Goal: Task Accomplishment & Management: Use online tool/utility

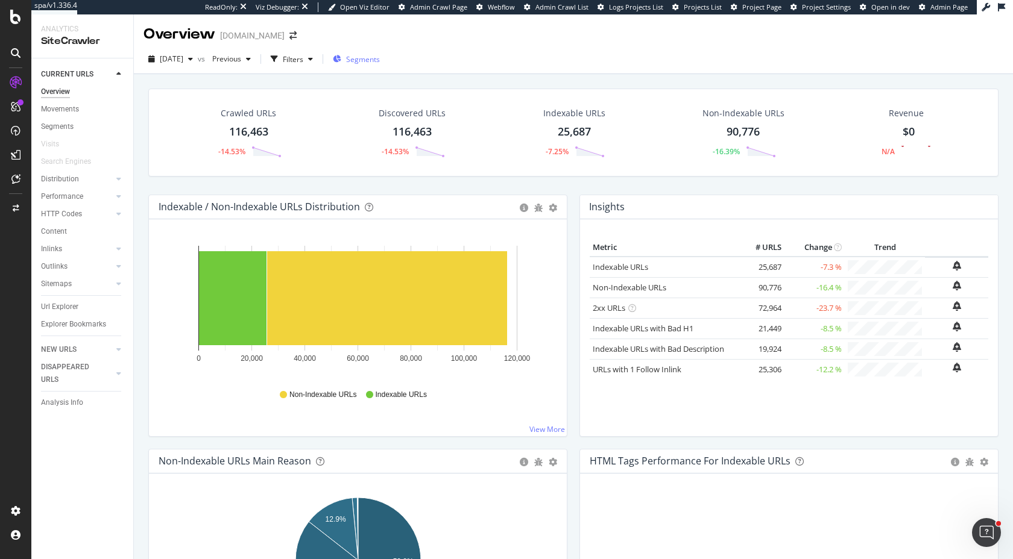
click at [380, 51] on div "Segments" at bounding box center [356, 59] width 47 height 18
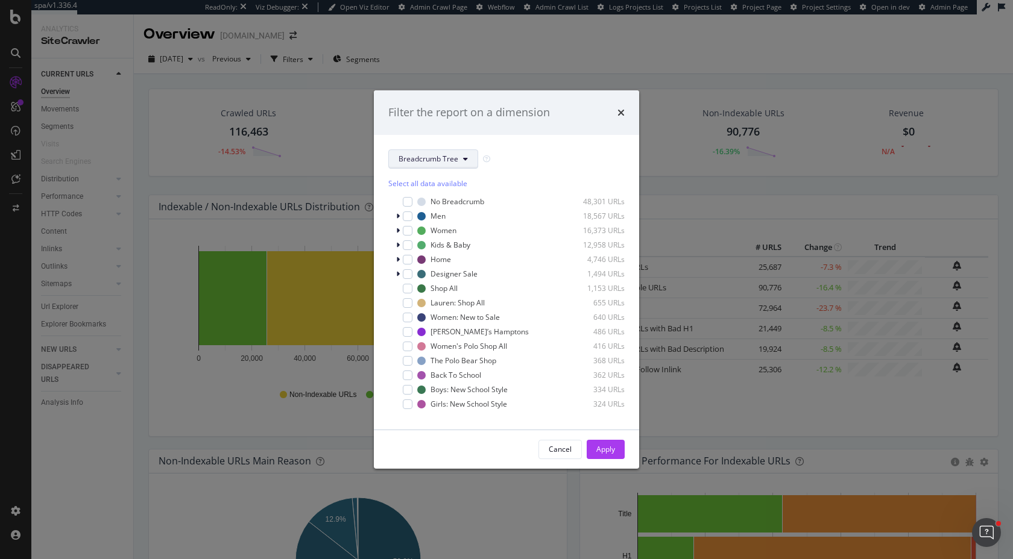
click at [429, 156] on span "Breadcrumb Tree" at bounding box center [428, 159] width 60 height 10
click at [433, 198] on span "pagetype" at bounding box center [437, 202] width 78 height 11
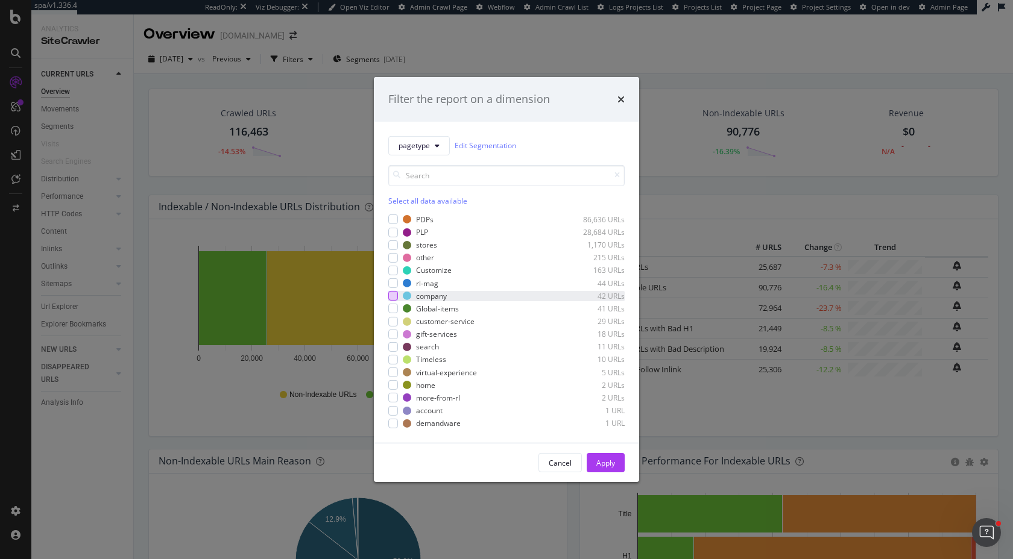
click at [395, 297] on div "modal" at bounding box center [393, 296] width 10 height 10
click at [613, 464] on div "Apply" at bounding box center [605, 463] width 19 height 10
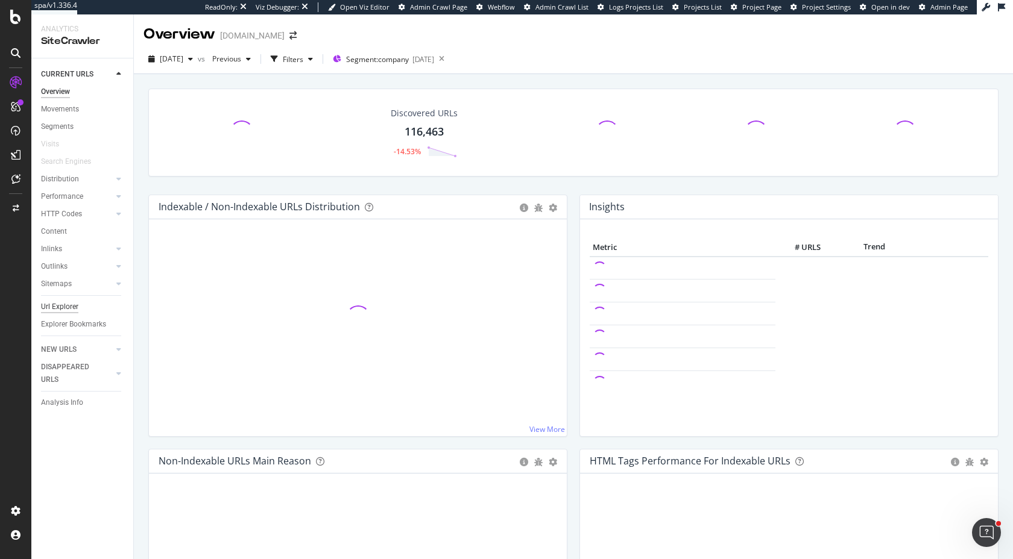
click at [62, 308] on div "Url Explorer" at bounding box center [59, 307] width 37 height 13
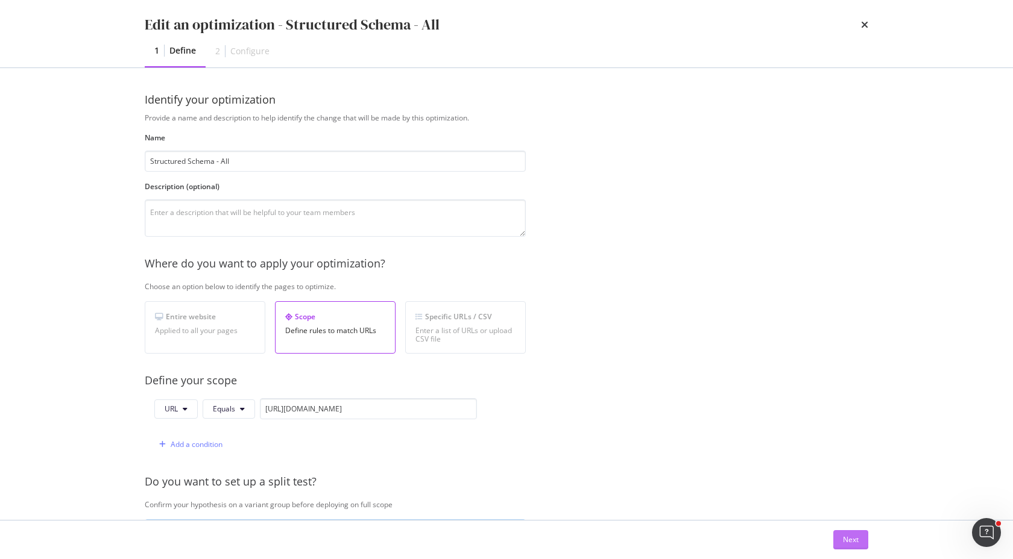
click at [852, 536] on div "Next" at bounding box center [851, 540] width 16 height 10
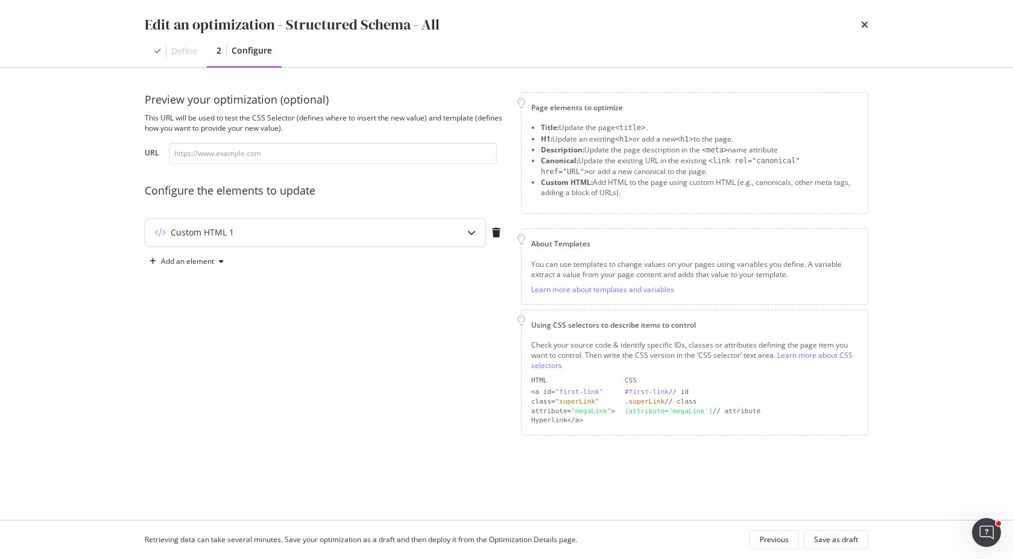
click at [470, 236] on icon "modal" at bounding box center [471, 232] width 8 height 8
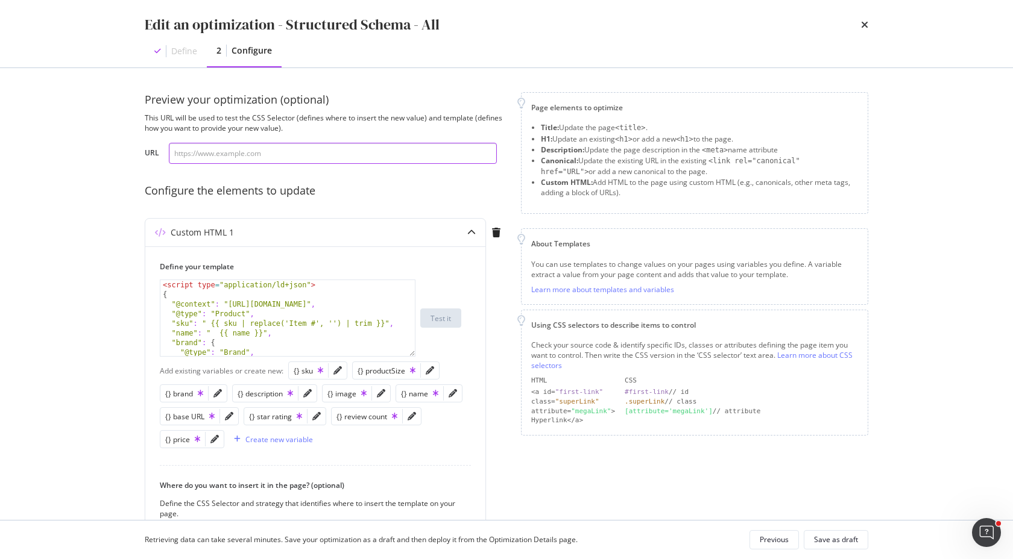
click at [445, 157] on input "modal" at bounding box center [333, 153] width 328 height 21
paste input "https://www.discounttire.com/buy-tires/arizonian-silver-edition-all-season/p/88…"
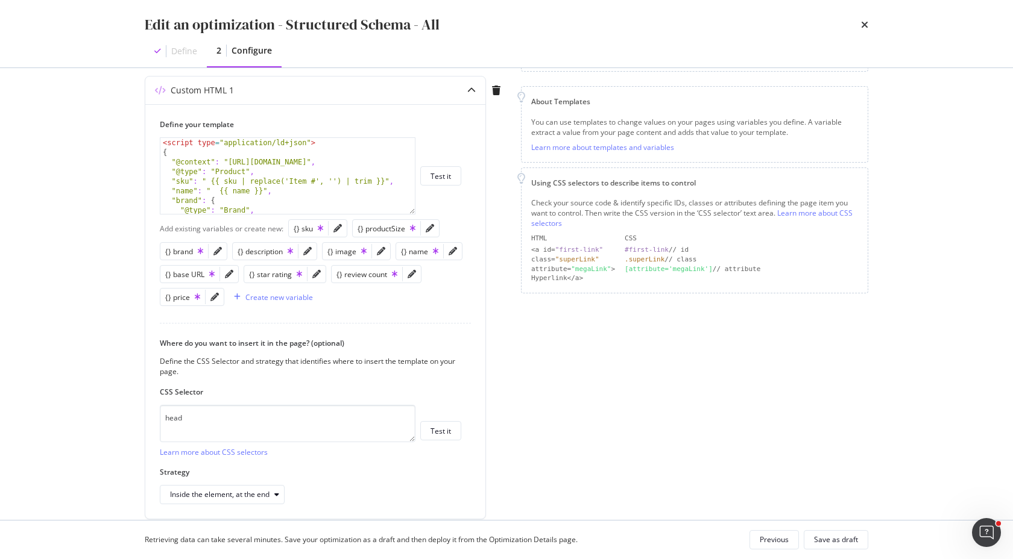
scroll to position [190, 0]
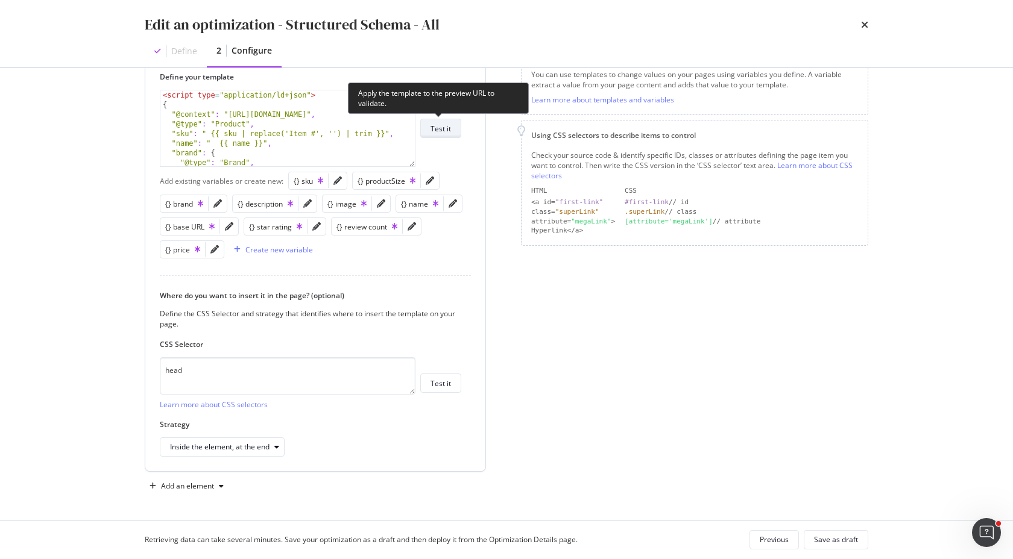
type input "https://www.discounttire.com/buy-tires/arizonian-silver-edition-all-season/p/88…"
click at [441, 128] on div "Test it" at bounding box center [440, 129] width 20 height 10
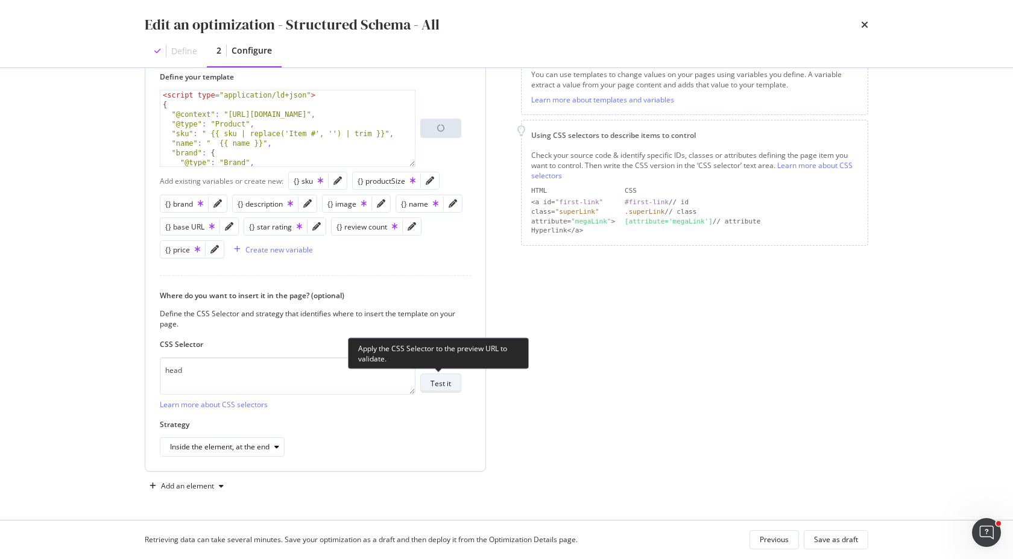
click at [447, 390] on div "Test it" at bounding box center [440, 383] width 20 height 17
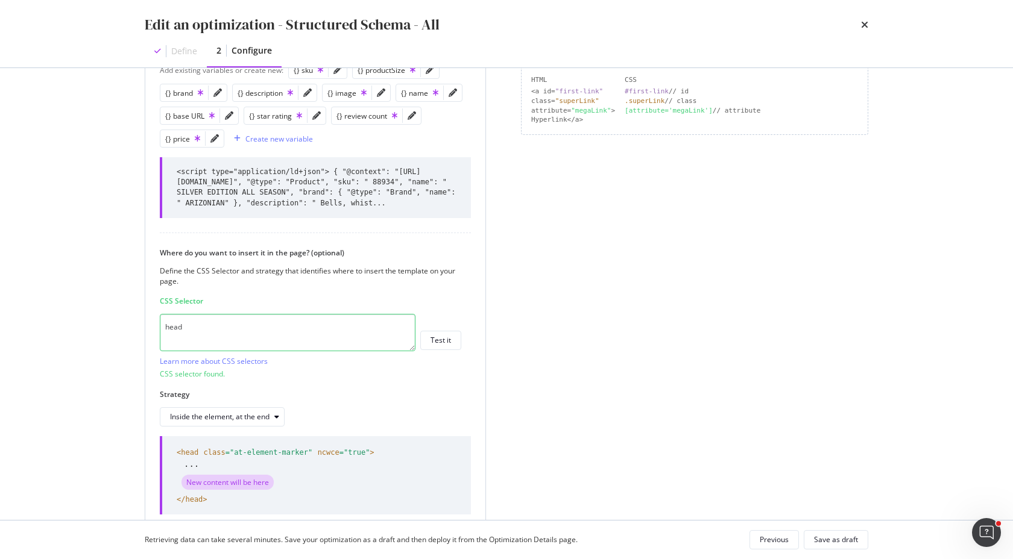
scroll to position [369, 0]
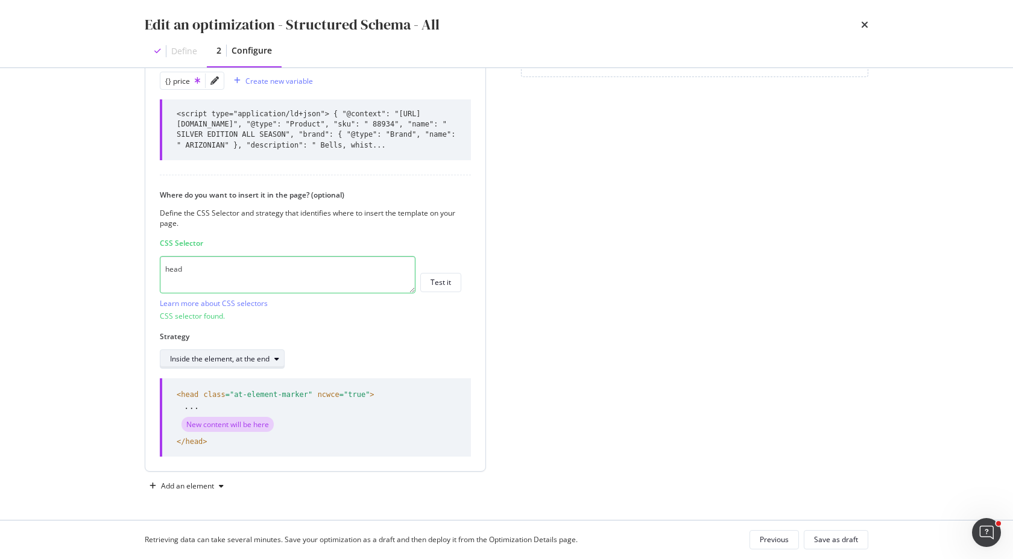
click at [217, 356] on div "Inside the element, at the end" at bounding box center [219, 359] width 99 height 7
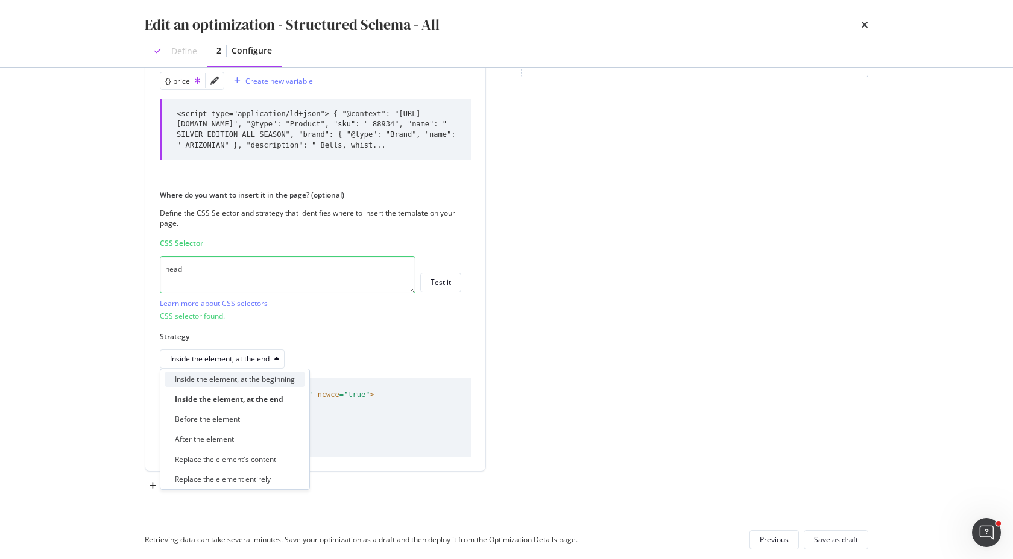
click at [227, 380] on div "Inside the element, at the beginning" at bounding box center [235, 379] width 120 height 10
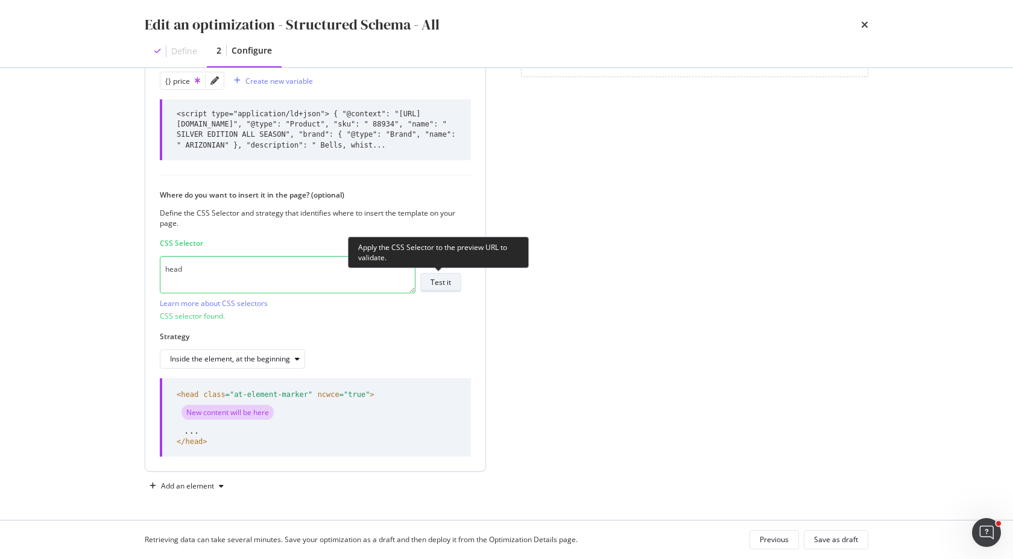
click at [441, 285] on div "Test it" at bounding box center [440, 282] width 20 height 10
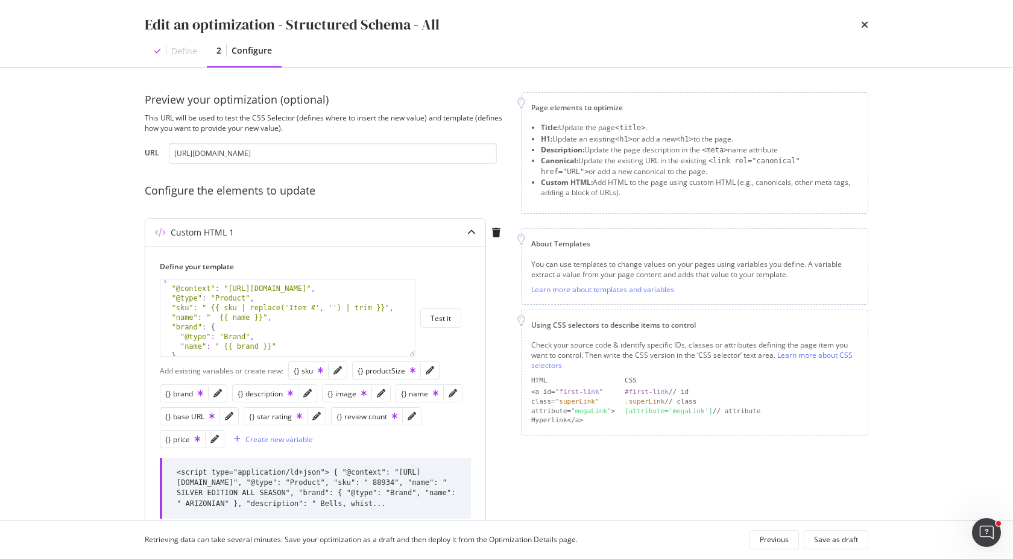
scroll to position [0, 0]
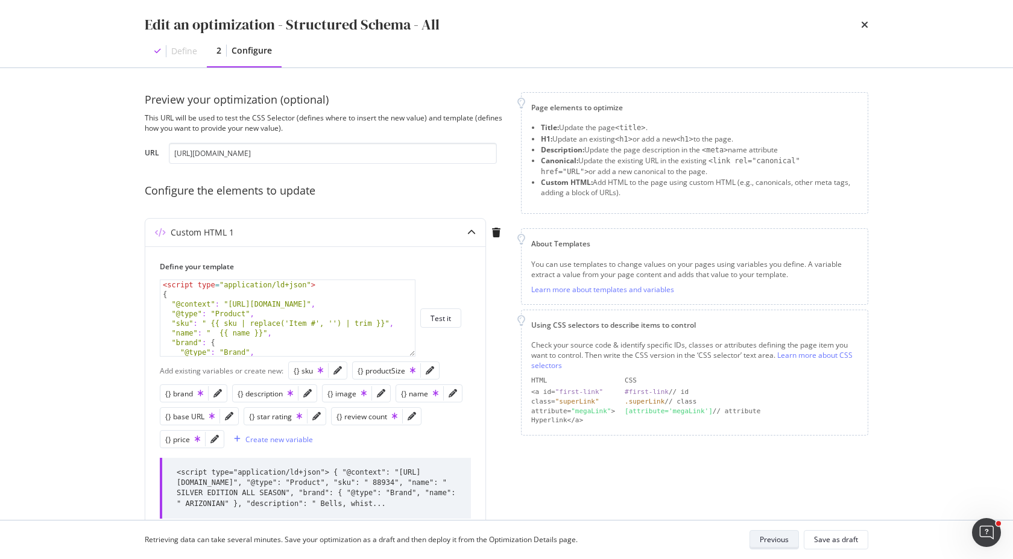
click at [768, 541] on div "Previous" at bounding box center [773, 540] width 29 height 10
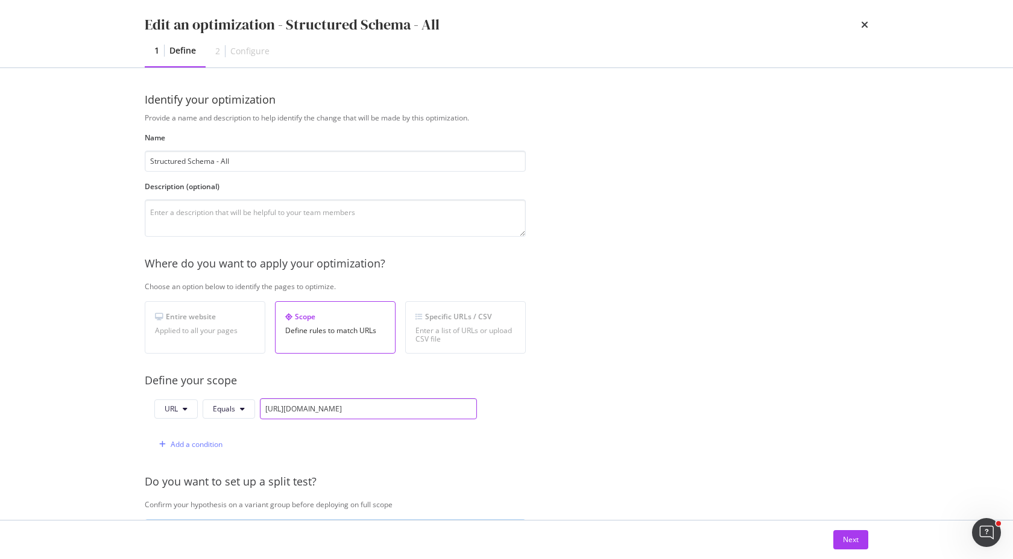
click at [403, 409] on input "https://www.discounttire.com/buy-tires/arizonian-silver-edition-all-season/p/88…" at bounding box center [368, 408] width 217 height 21
click at [847, 544] on div "Next" at bounding box center [851, 540] width 16 height 10
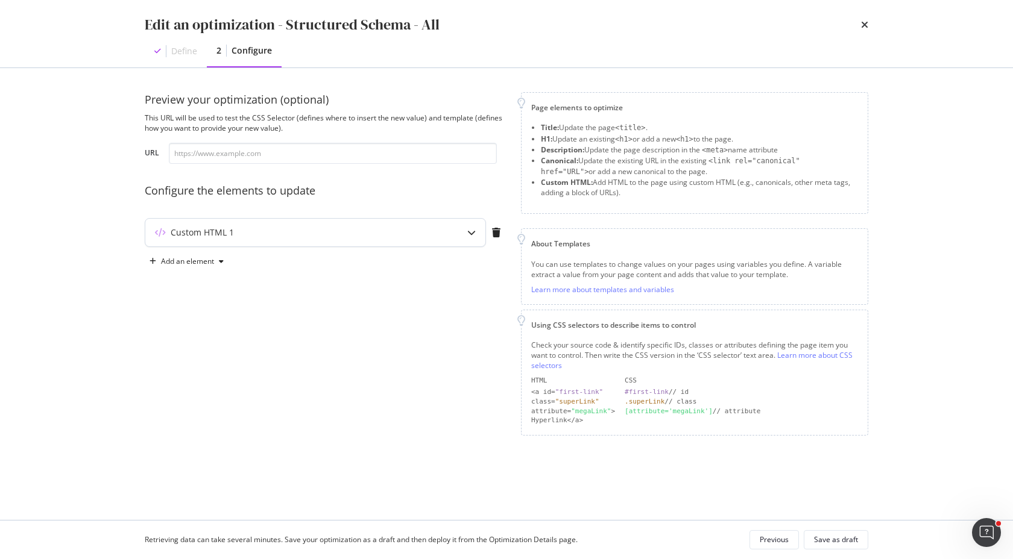
click at [470, 232] on icon "modal" at bounding box center [471, 232] width 8 height 8
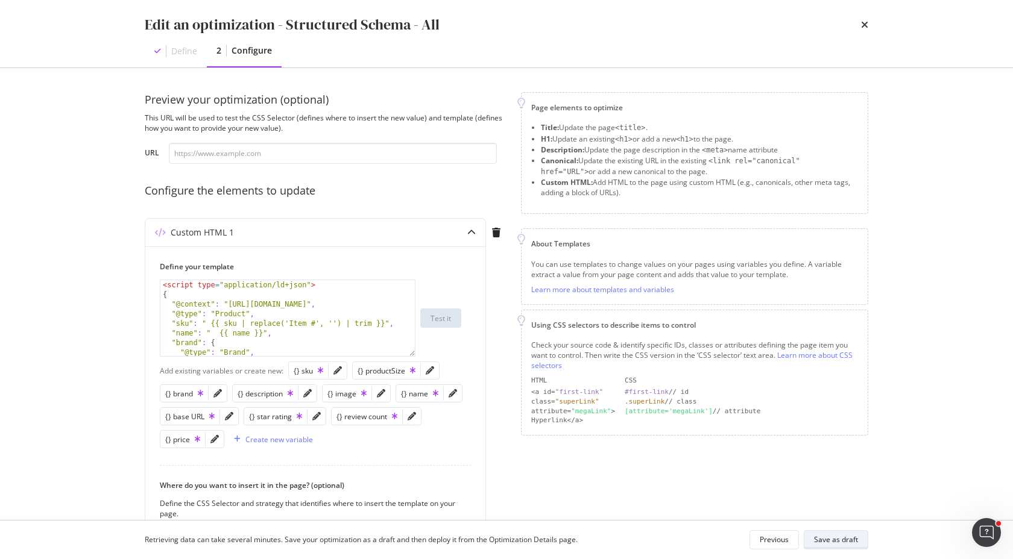
click at [821, 540] on div "Save as draft" at bounding box center [836, 540] width 44 height 10
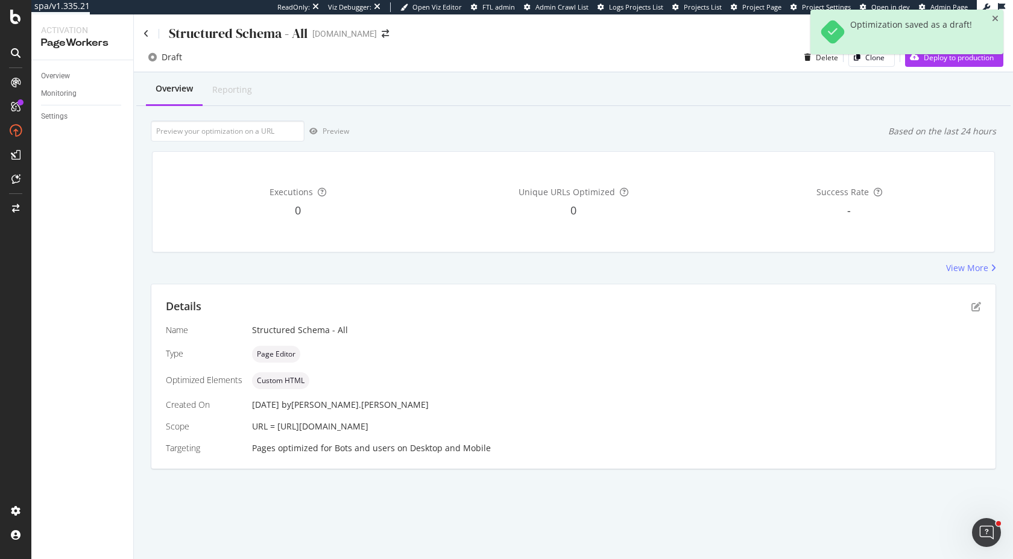
click at [951, 91] on div "Overview Reporting" at bounding box center [573, 90] width 874 height 33
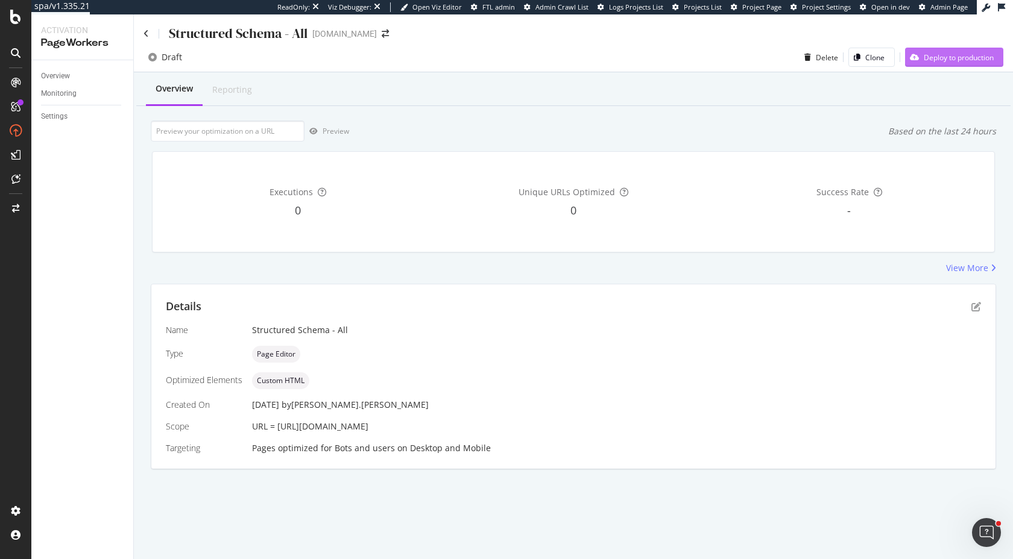
click at [944, 63] on div "Deploy to production" at bounding box center [949, 57] width 89 height 18
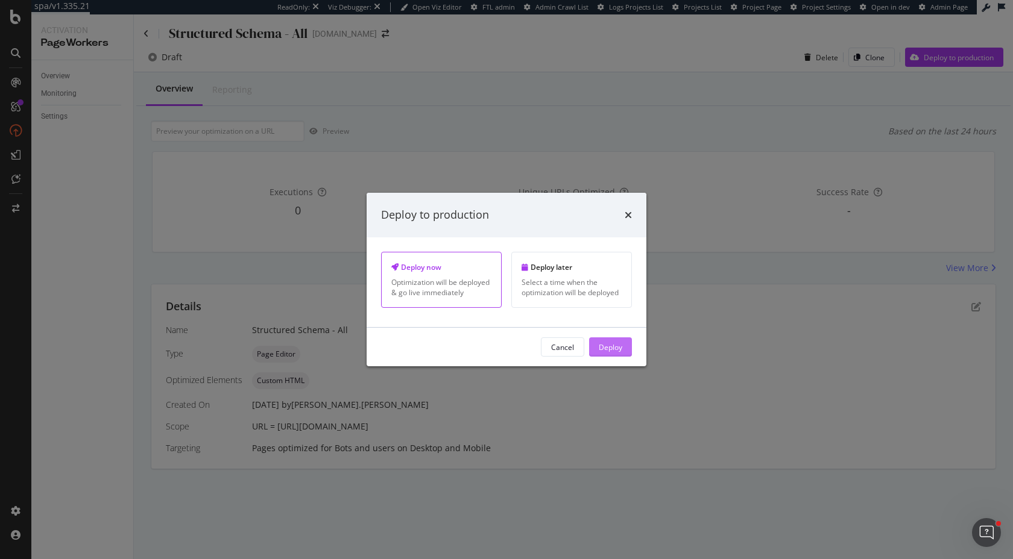
click at [605, 352] on div "Deploy" at bounding box center [611, 347] width 24 height 10
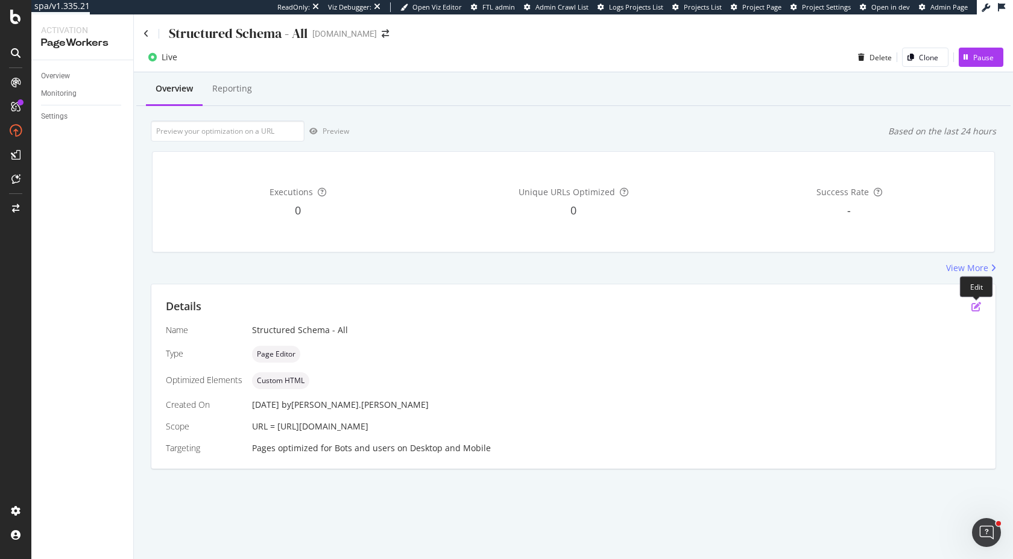
click at [976, 306] on icon "pen-to-square" at bounding box center [976, 307] width 10 height 10
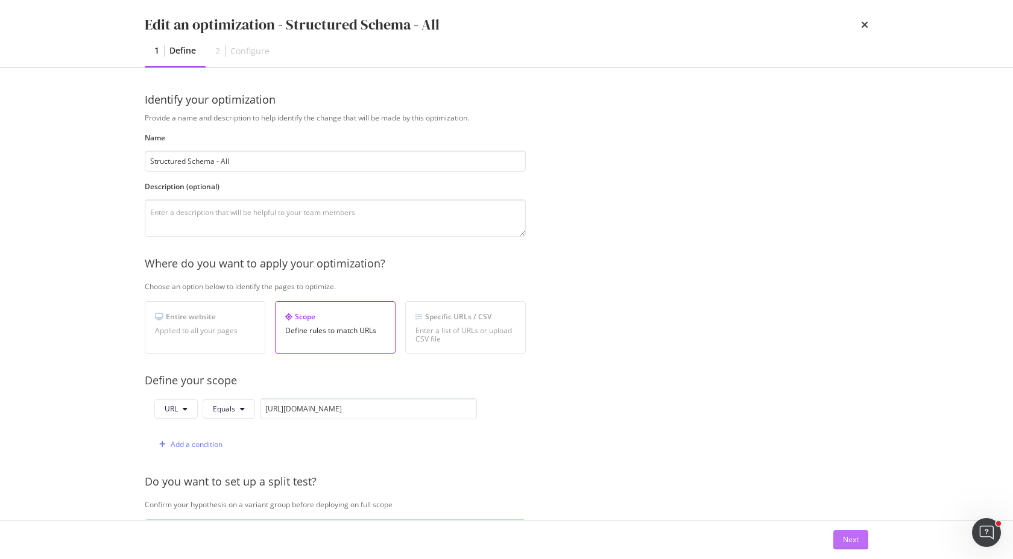
click at [849, 539] on div "Next" at bounding box center [851, 540] width 16 height 10
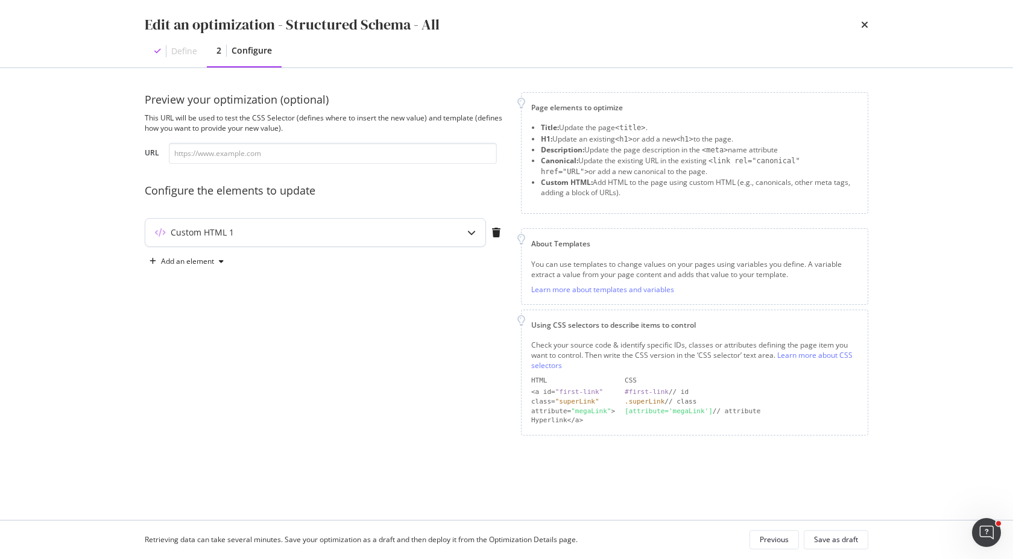
click at [472, 233] on icon "modal" at bounding box center [471, 232] width 8 height 8
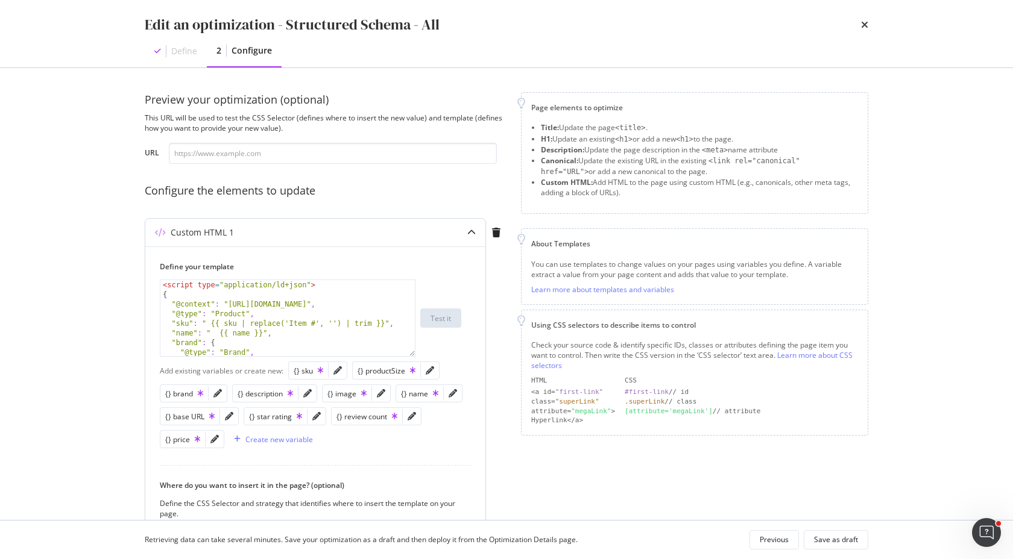
click at [303, 333] on div "< script type = "application/ld+json" > { "@context" : "https://schema.org" , "…" at bounding box center [287, 327] width 254 height 95
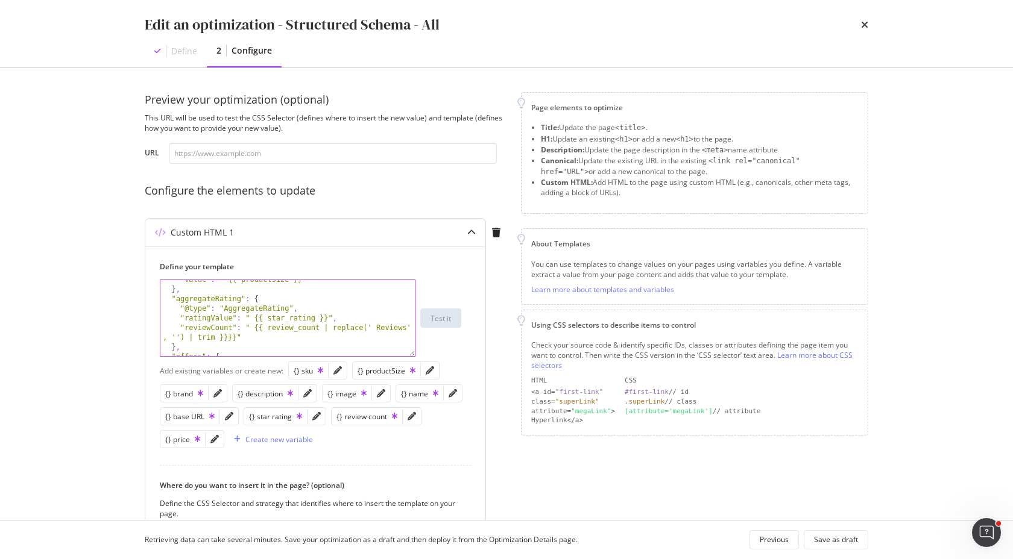
scroll to position [169, 0]
click at [228, 329] on div "} , "aggregateRating" : { "@type" : "AggregateRating" , "ratingValue" : " {{ st…" at bounding box center [287, 322] width 254 height 95
click at [175, 307] on div ""offers" : { "@type" : "Offer" , "price" : " {{ price | replace('$', '') | repl…" at bounding box center [287, 320] width 254 height 95
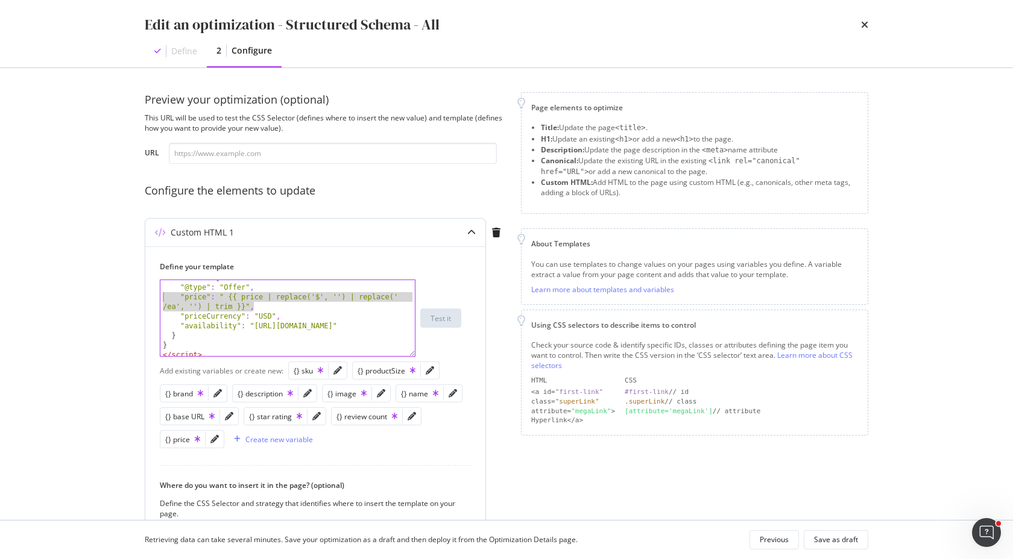
drag, startPoint x: 271, startPoint y: 303, endPoint x: 158, endPoint y: 298, distance: 112.8
click at [158, 298] on div "Define your template "price": " {{ price | replace('$', '') | replace(' /ea', '…" at bounding box center [315, 454] width 340 height 415
click at [248, 311] on div ""offers" : { "@type" : "Offer" , "price" : " {{ price | replace('$', '') | repl…" at bounding box center [287, 320] width 254 height 95
click at [350, 299] on div ""offers" : { "@type" : "Offer" , "price" : " {{ price | replace('$', '') | repl…" at bounding box center [287, 320] width 254 height 95
paste textarea "replace(' /ea', '')|"
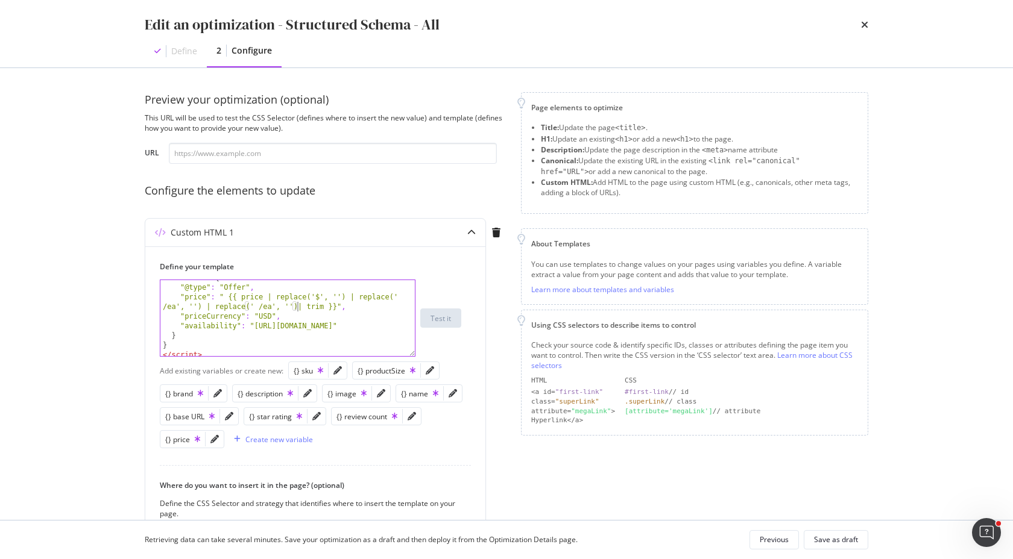
scroll to position [0, 31]
click at [269, 307] on div ""offers" : { "@type" : "Offer" , "price" : " {{ price | replace('$', '') | repl…" at bounding box center [287, 320] width 254 height 95
type textarea ""price": " {{ price | replace('$', '') | replace(' /ea', '') | replace(' /EA', …"
click at [80, 285] on div "Edit an optimization - Structured Schema - All Define 2 Configure Preview your …" at bounding box center [506, 279] width 1013 height 559
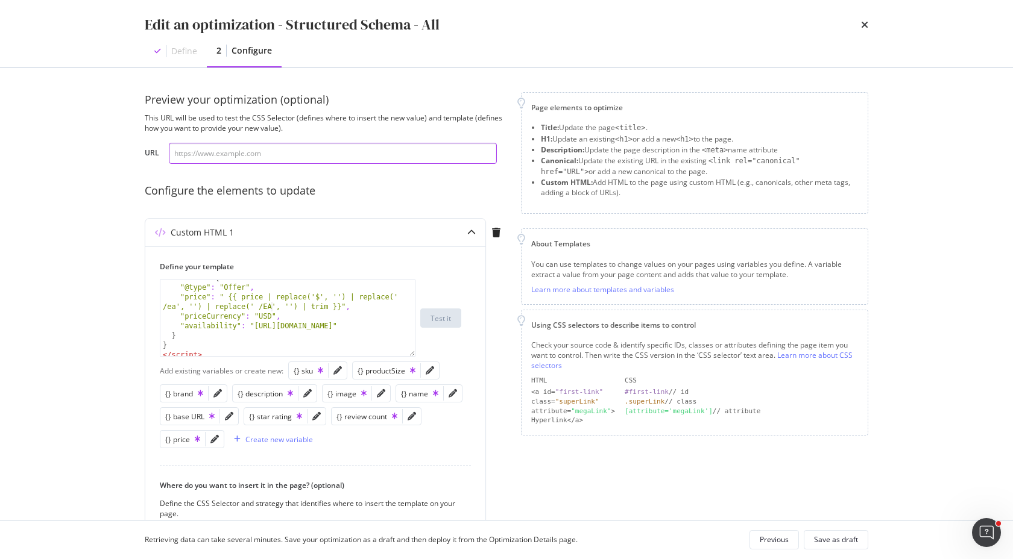
click at [291, 149] on input "modal" at bounding box center [333, 153] width 328 height 21
click at [247, 152] on input "modal" at bounding box center [333, 153] width 328 height 21
paste input "https://www.discounttire.com/buy-tires/arizonian-silver-edition-all-season/p/88…"
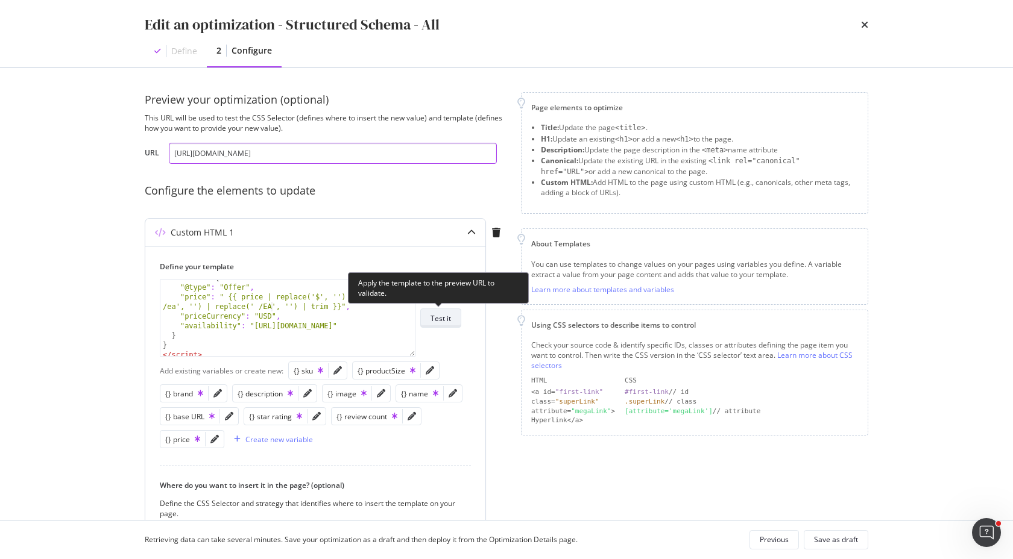
type input "https://www.discounttire.com/buy-tires/arizonian-silver-edition-all-season/p/88…"
click at [447, 319] on div "Test it" at bounding box center [440, 318] width 20 height 10
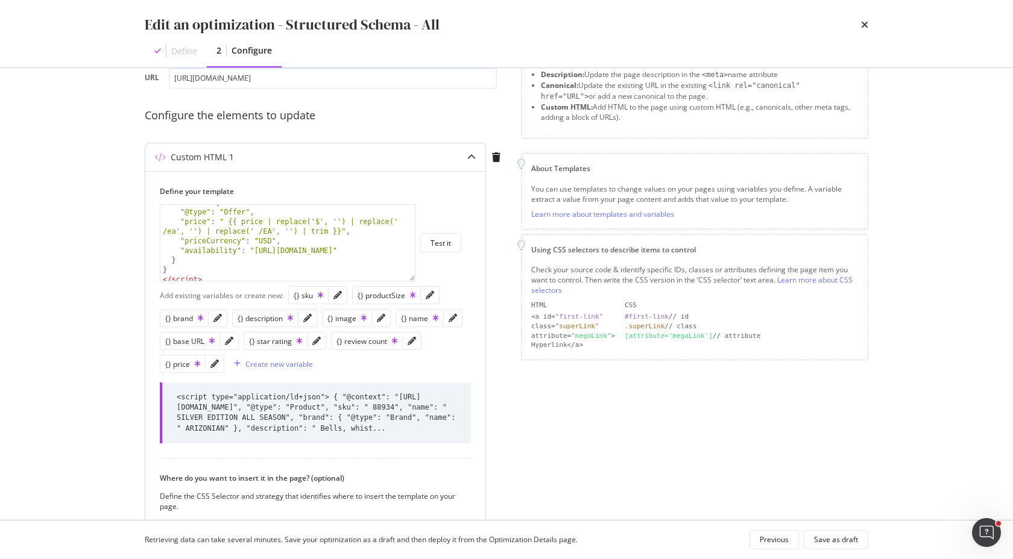
scroll to position [76, 0]
click at [206, 433] on div "<script type="application/ld+json"> { "@context": "https://schema.org", "@type"…" at bounding box center [317, 413] width 280 height 42
click at [215, 410] on div "<script type="application/ld+json"> { "@context": "https://schema.org", "@type"…" at bounding box center [317, 413] width 280 height 42
click at [835, 540] on div "Save as draft" at bounding box center [836, 540] width 44 height 10
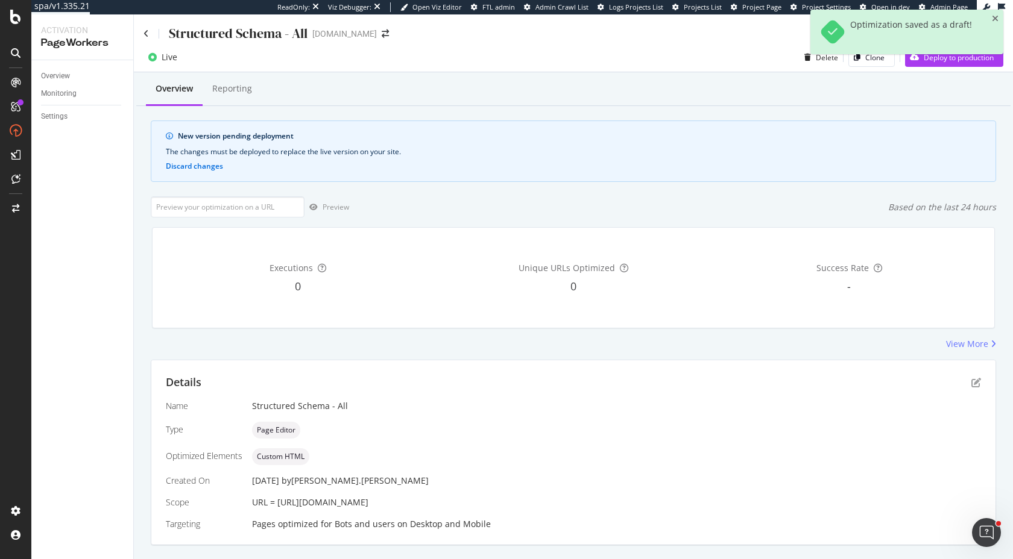
click at [960, 61] on div "Optimization saved as a draft!" at bounding box center [906, 37] width 193 height 54
click at [994, 19] on icon "close toast" at bounding box center [995, 18] width 7 height 8
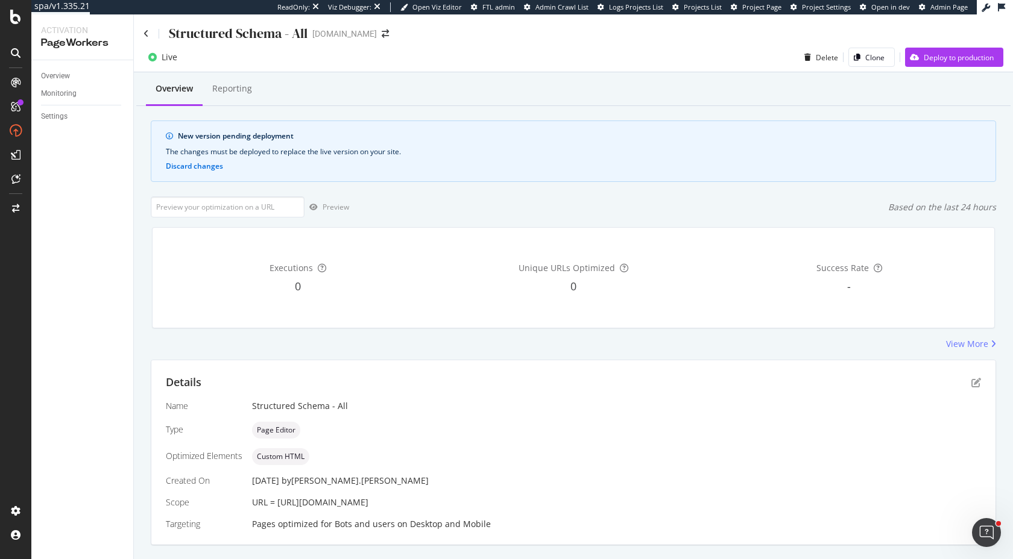
click at [937, 46] on div "Live Delete Clone Deploy to production" at bounding box center [573, 58] width 879 height 30
click at [937, 61] on div "Deploy to production" at bounding box center [958, 57] width 70 height 10
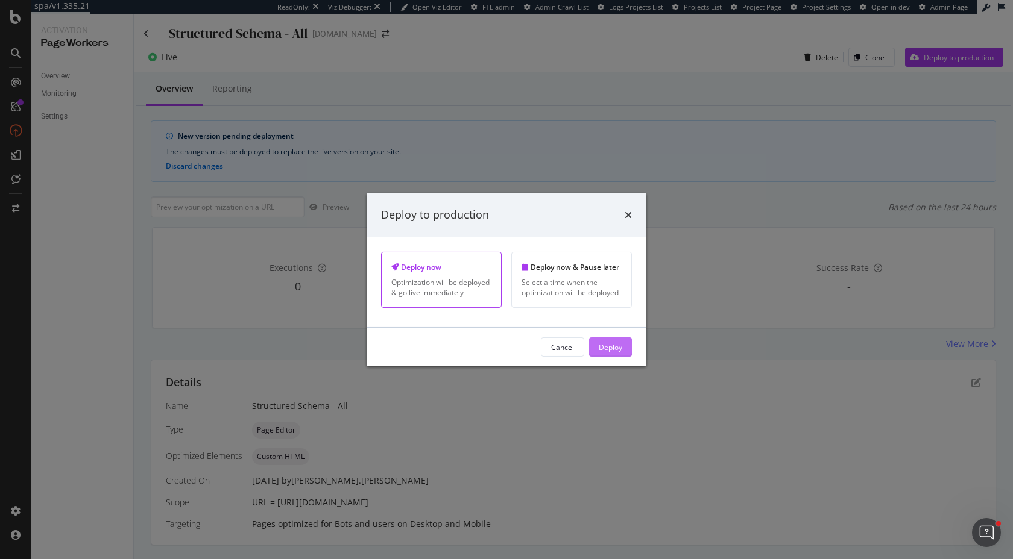
click at [614, 345] on div "Deploy" at bounding box center [611, 347] width 24 height 10
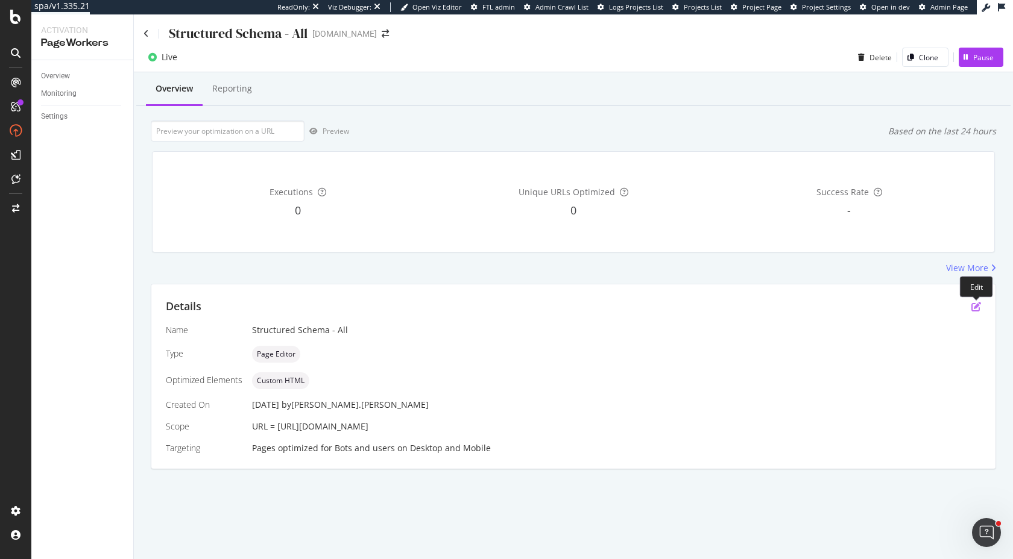
click at [975, 303] on icon "pen-to-square" at bounding box center [976, 307] width 10 height 10
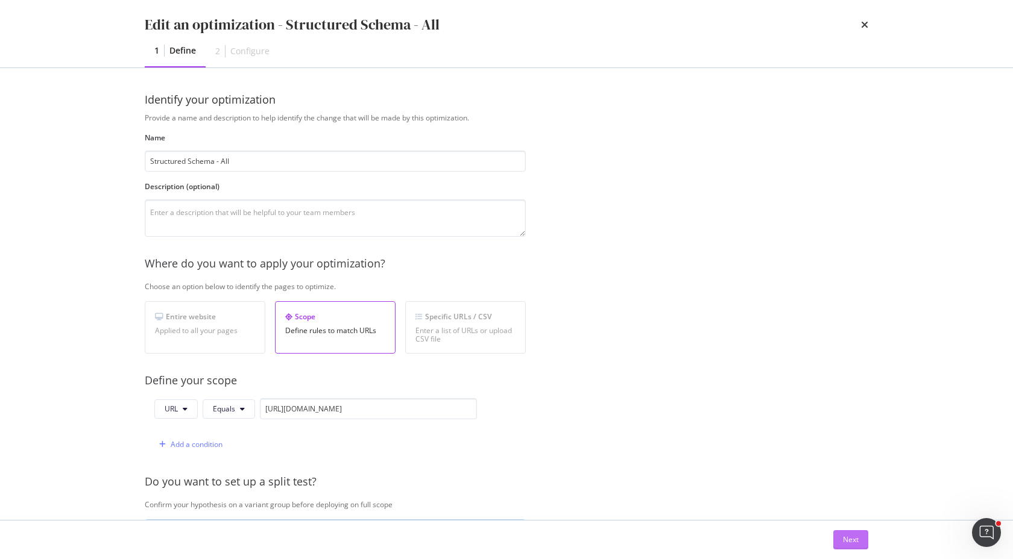
click at [855, 535] on div "Next" at bounding box center [851, 540] width 16 height 10
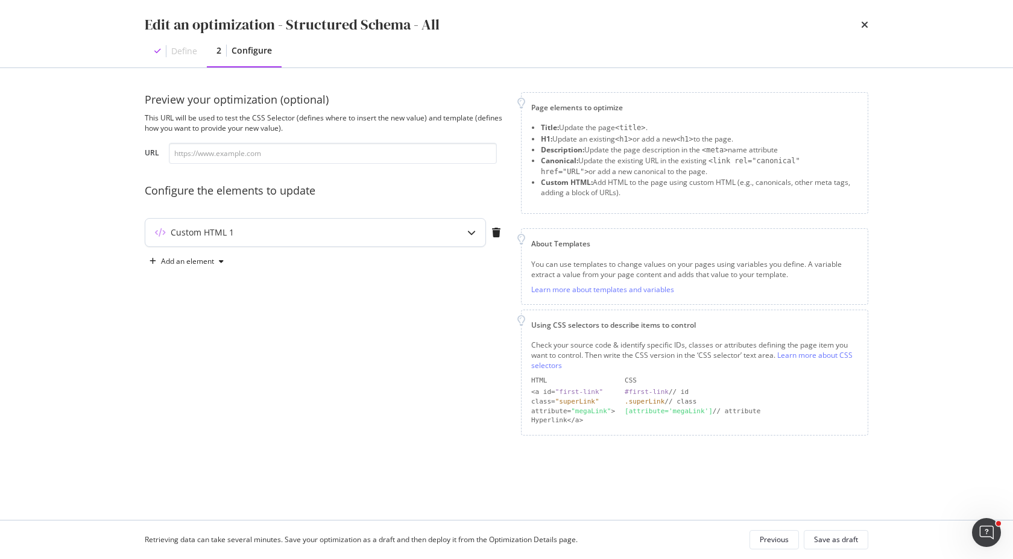
click at [471, 234] on icon "modal" at bounding box center [471, 232] width 8 height 8
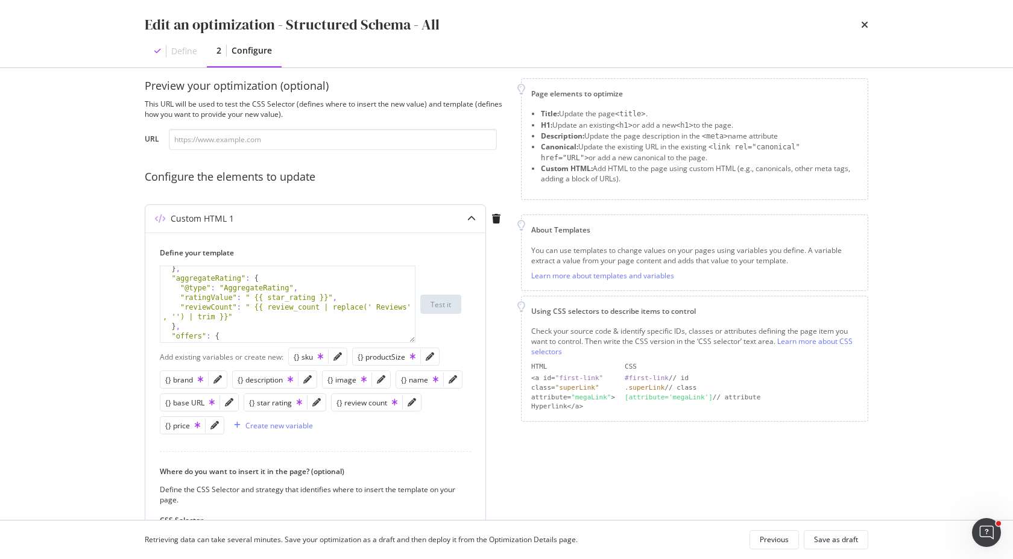
scroll to position [165, 0]
type textarea ""reviewCount": " {{ review_count | replace(' Reviews', '') | trim }}""
click at [279, 311] on div "} , "aggregateRating" : { "@type" : "AggregateRating" , "ratingValue" : " {{ st…" at bounding box center [287, 312] width 254 height 95
type input "}}"
click at [369, 274] on span "​" at bounding box center [370, 276] width 14 height 15
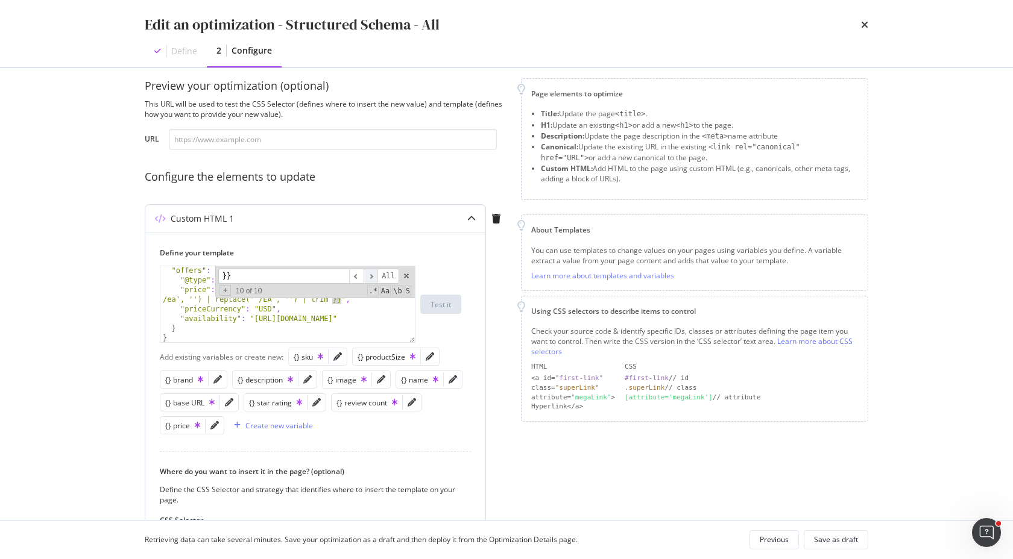
scroll to position [232, 0]
click at [369, 274] on span "​" at bounding box center [370, 276] width 14 height 15
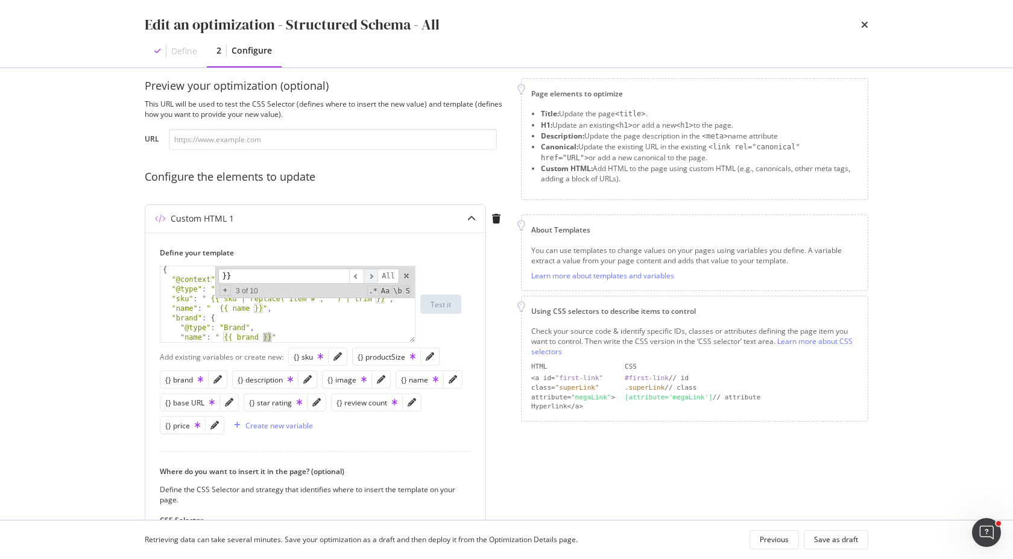
click at [369, 274] on span "​" at bounding box center [370, 276] width 14 height 15
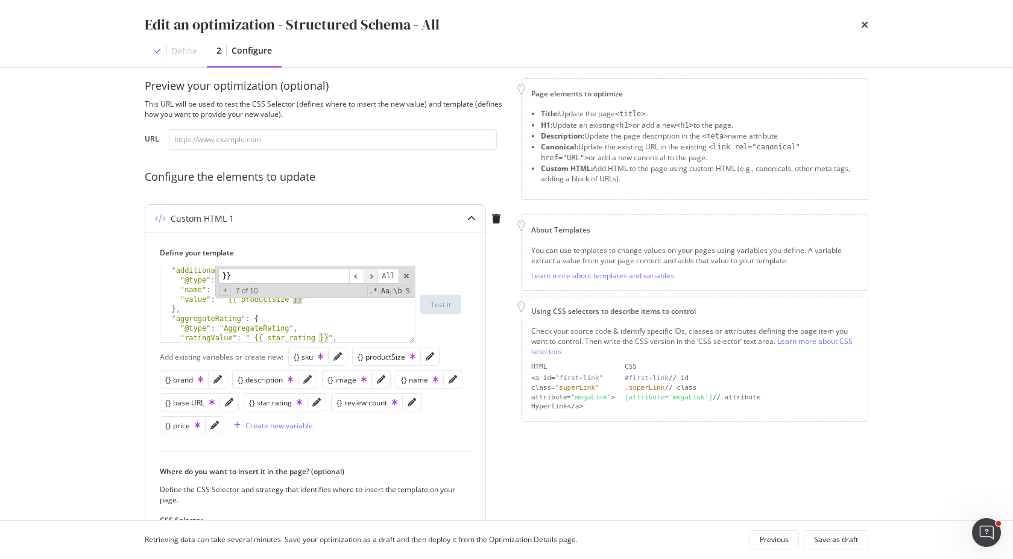
scroll to position [126, 0]
click at [555, 409] on div "Hyperlink</a>" at bounding box center [573, 407] width 84 height 10
click at [829, 545] on div "Save as draft" at bounding box center [836, 540] width 44 height 17
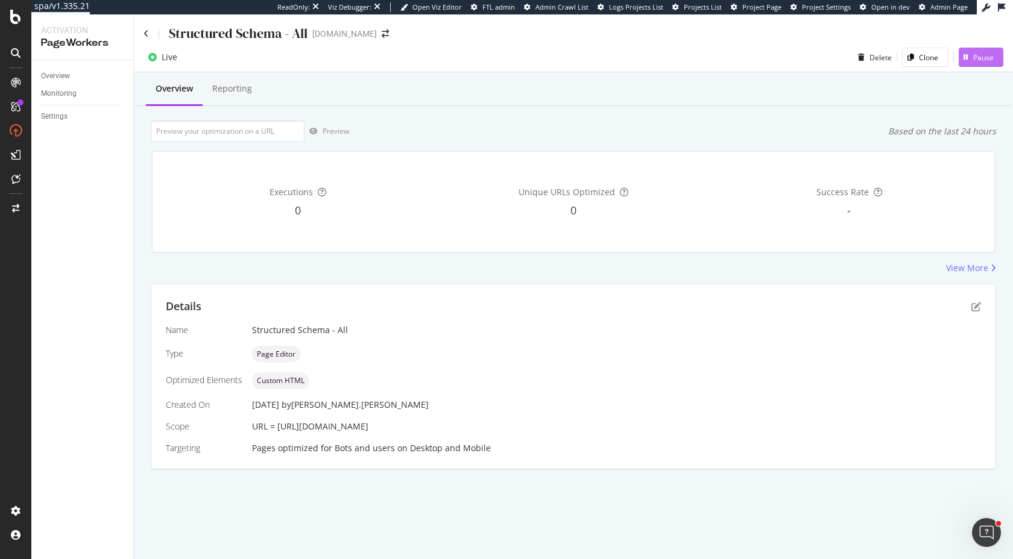
click at [972, 54] on div "button" at bounding box center [965, 57] width 14 height 7
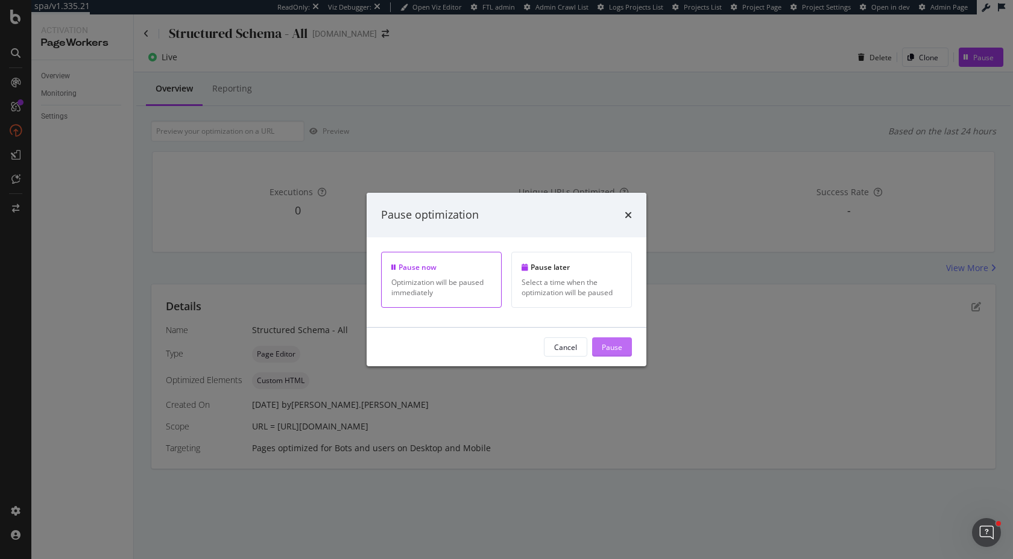
click at [621, 343] on div "Pause" at bounding box center [612, 347] width 20 height 10
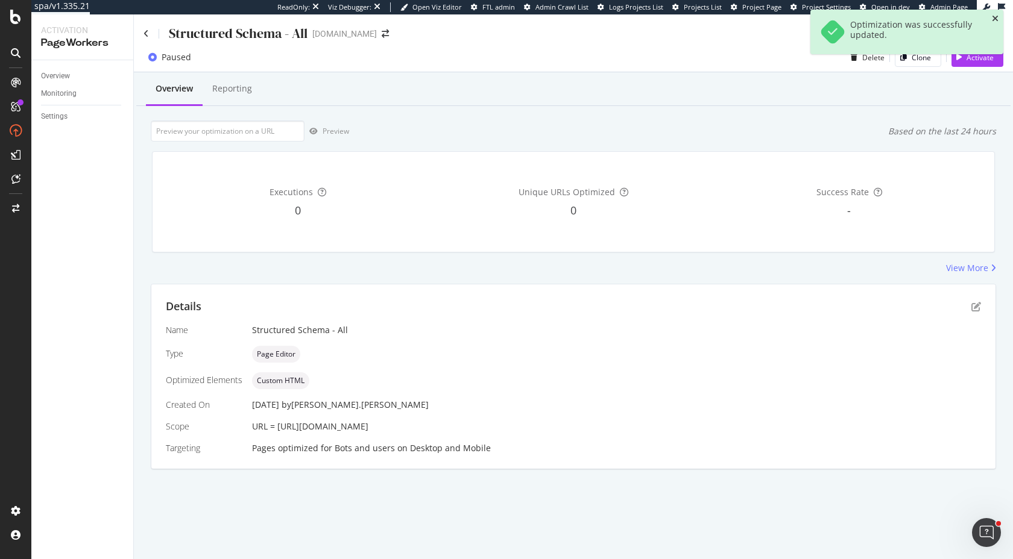
click at [995, 17] on icon "close toast" at bounding box center [995, 18] width 7 height 8
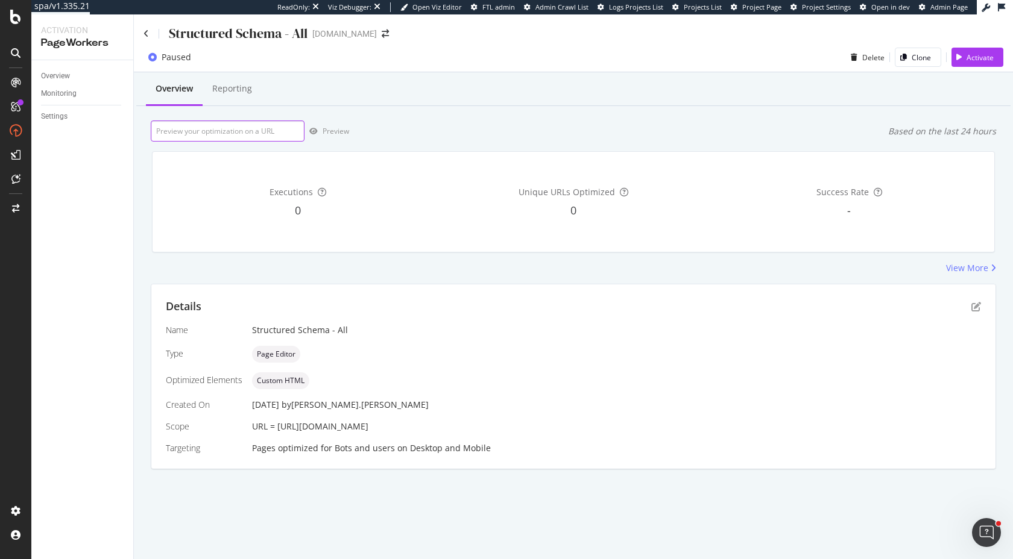
click at [224, 131] on input "url" at bounding box center [228, 131] width 154 height 21
paste input "https://www.discounttire.com/buy-tires/continental-contiprocontact/p/14087"
type input "https://www.discounttire.com/buy-tires/continental-contiprocontact/p/14087"
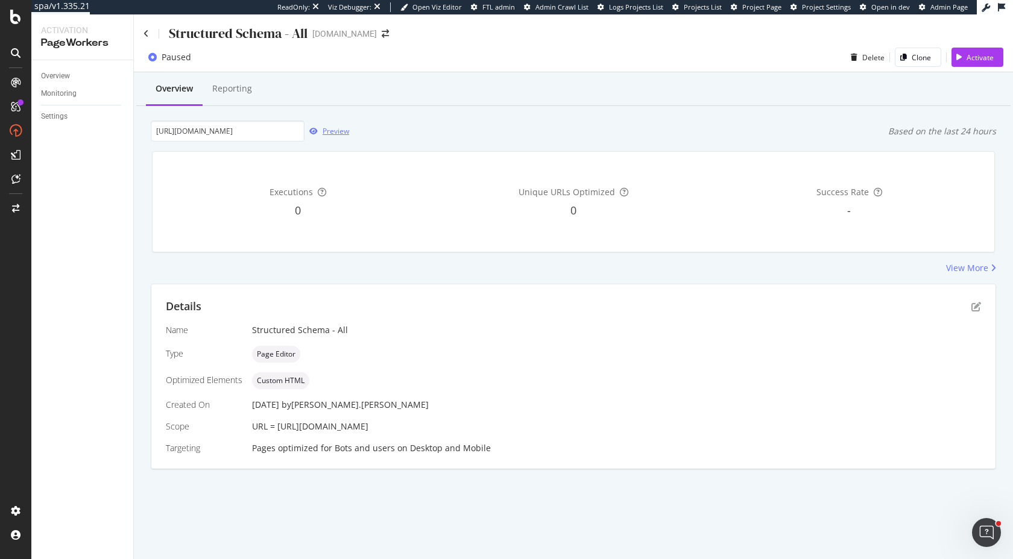
click at [320, 133] on div "button" at bounding box center [313, 131] width 18 height 7
click at [972, 306] on icon "pen-to-square" at bounding box center [976, 307] width 10 height 10
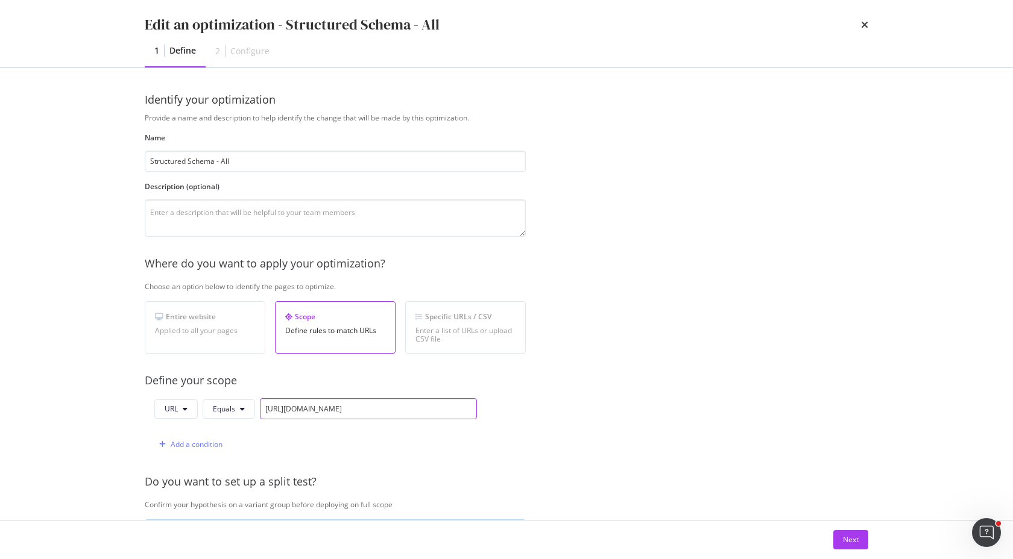
click at [280, 415] on input "https://www.discounttire.com/buy-tires/arizonian-silver-edition-all-season/p/88…" at bounding box center [368, 408] width 217 height 21
paste input "continental-contiprocontact/p/14087"
type input "https://www.discounttire.com/buy-tires/continental-contiprocontact/p/14087"
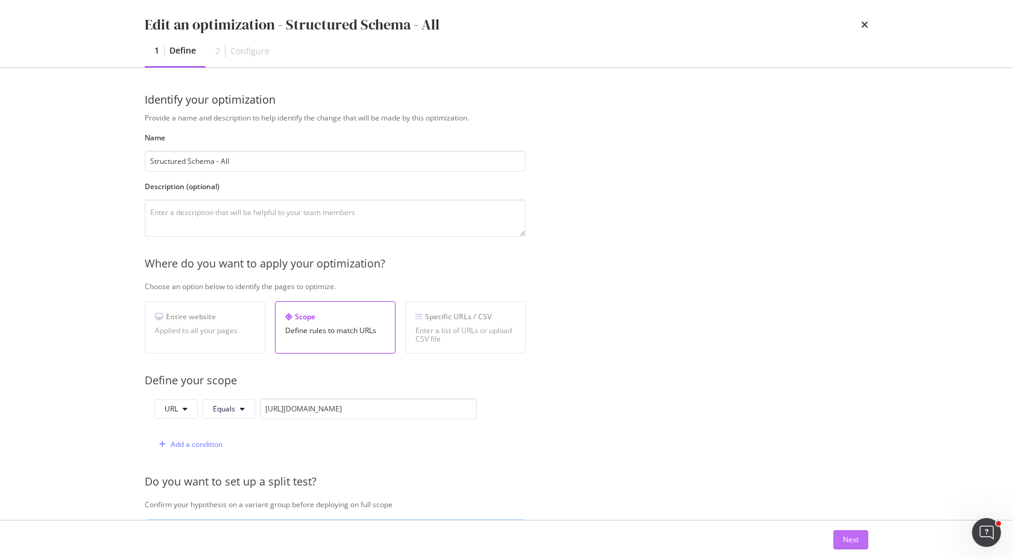
click at [843, 536] on div "Next" at bounding box center [851, 540] width 16 height 10
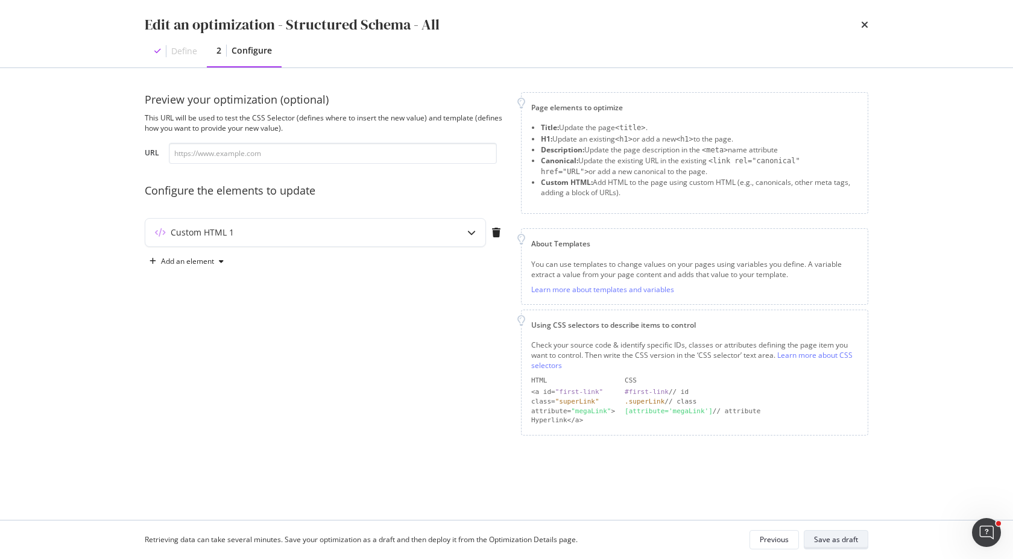
click at [841, 541] on div "Save as draft" at bounding box center [836, 540] width 44 height 10
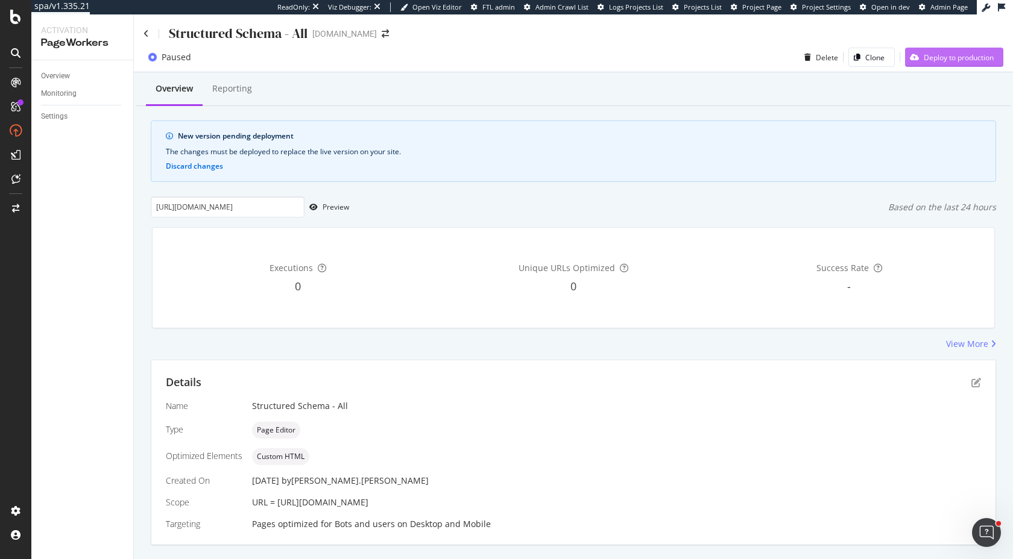
click at [925, 63] on div "Deploy to production" at bounding box center [949, 57] width 89 height 18
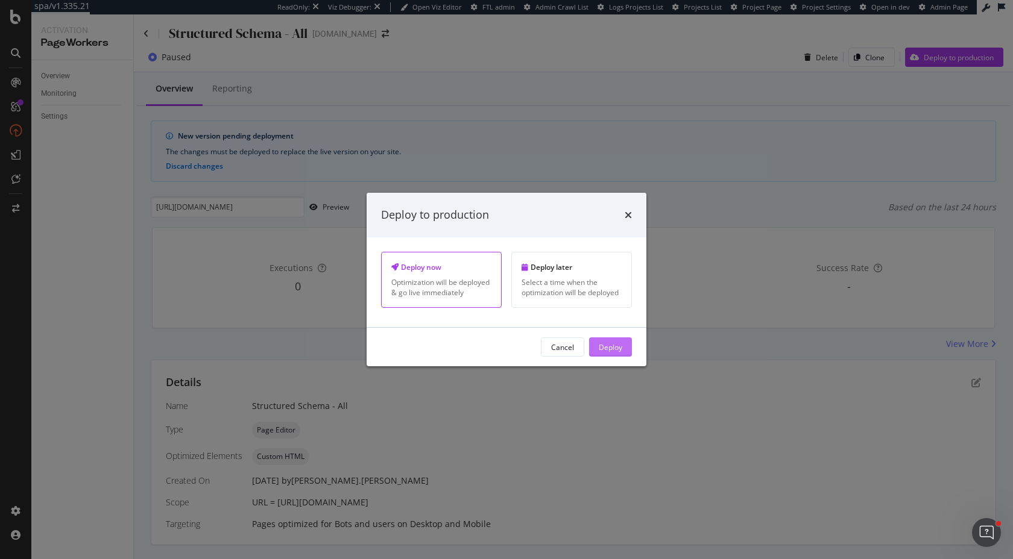
click at [612, 351] on div "Deploy" at bounding box center [611, 347] width 24 height 10
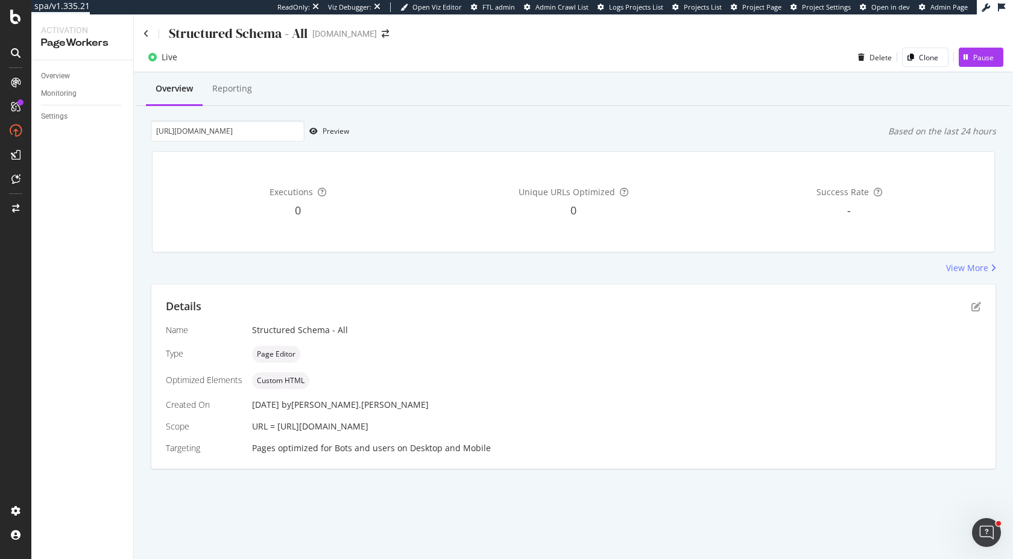
click at [974, 68] on div "Live Delete Clone Pause" at bounding box center [573, 60] width 879 height 24
click at [974, 56] on div "Pause" at bounding box center [983, 57] width 20 height 10
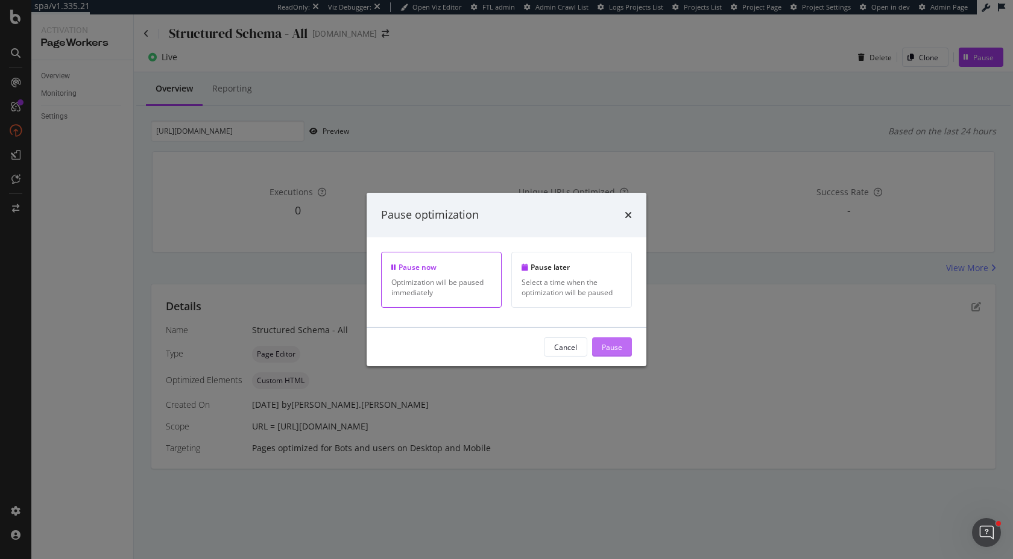
click at [613, 339] on div "Pause" at bounding box center [612, 347] width 20 height 18
